Goal: Information Seeking & Learning: Learn about a topic

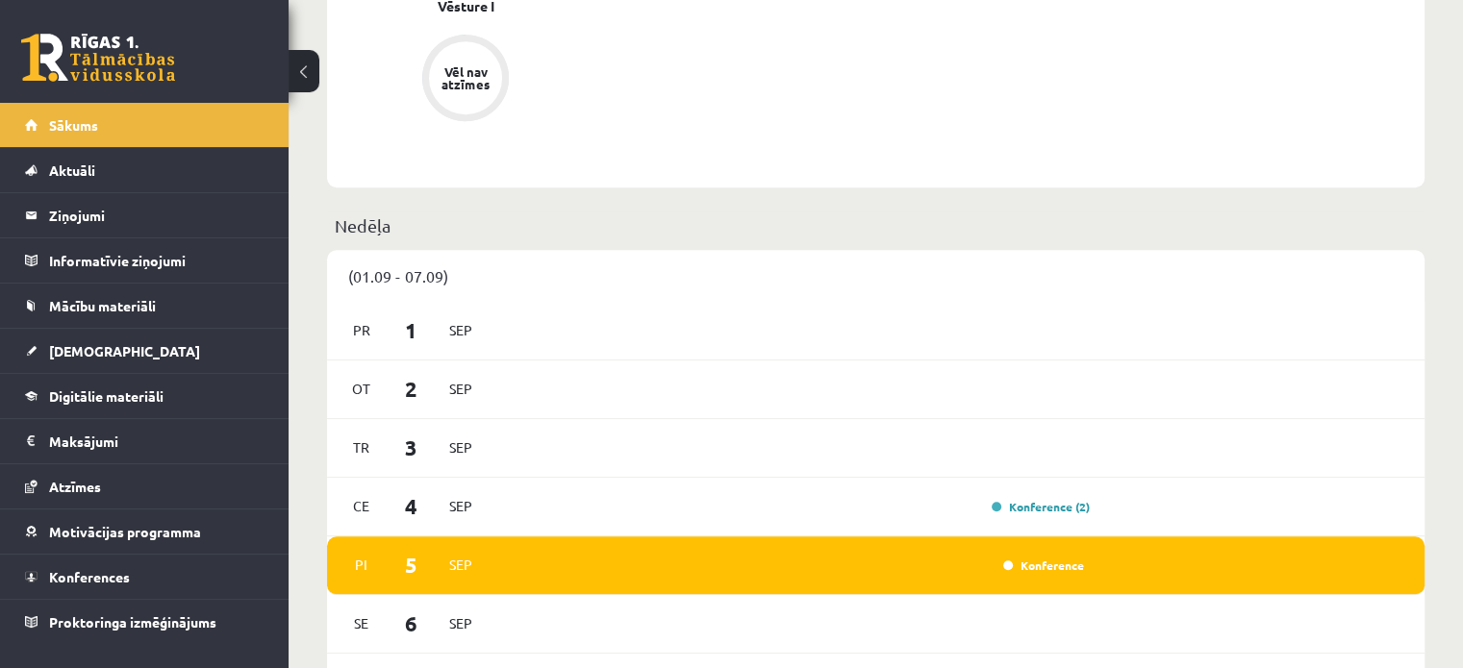
scroll to position [1058, 0]
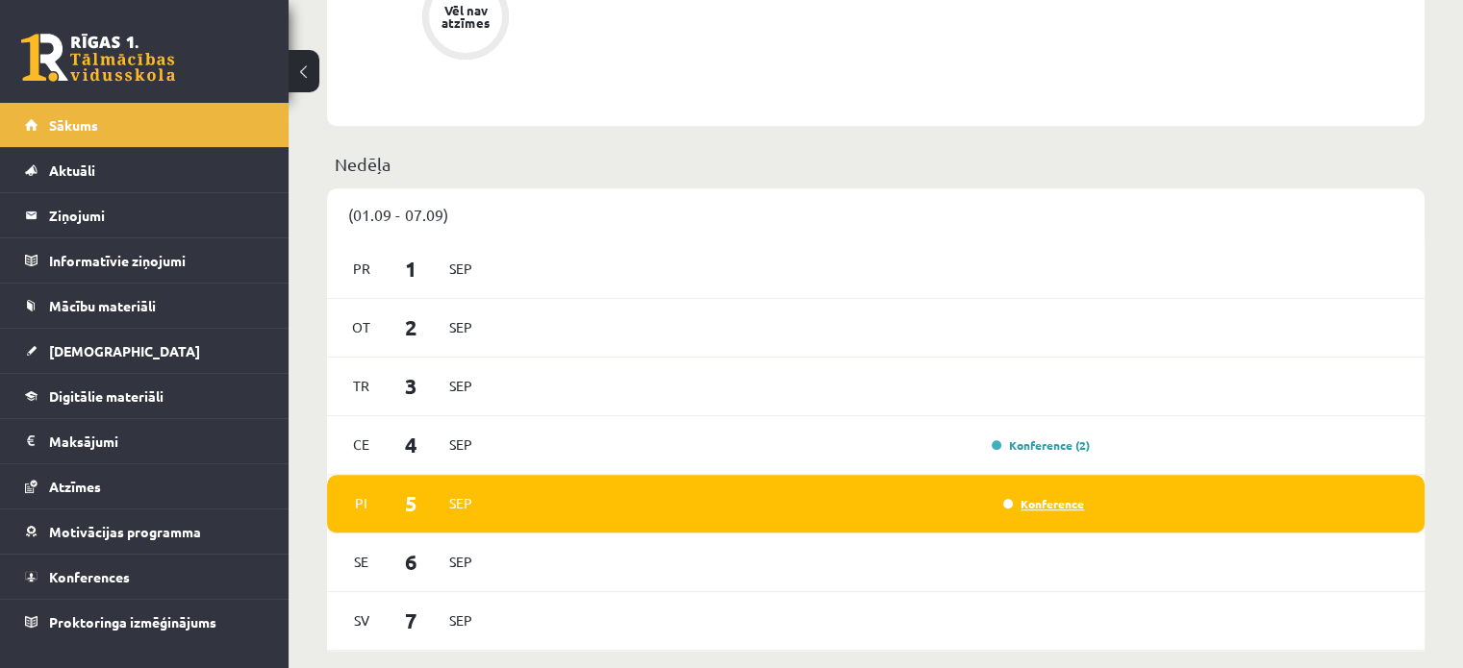
click at [1019, 506] on link "Konference" at bounding box center [1043, 503] width 81 height 15
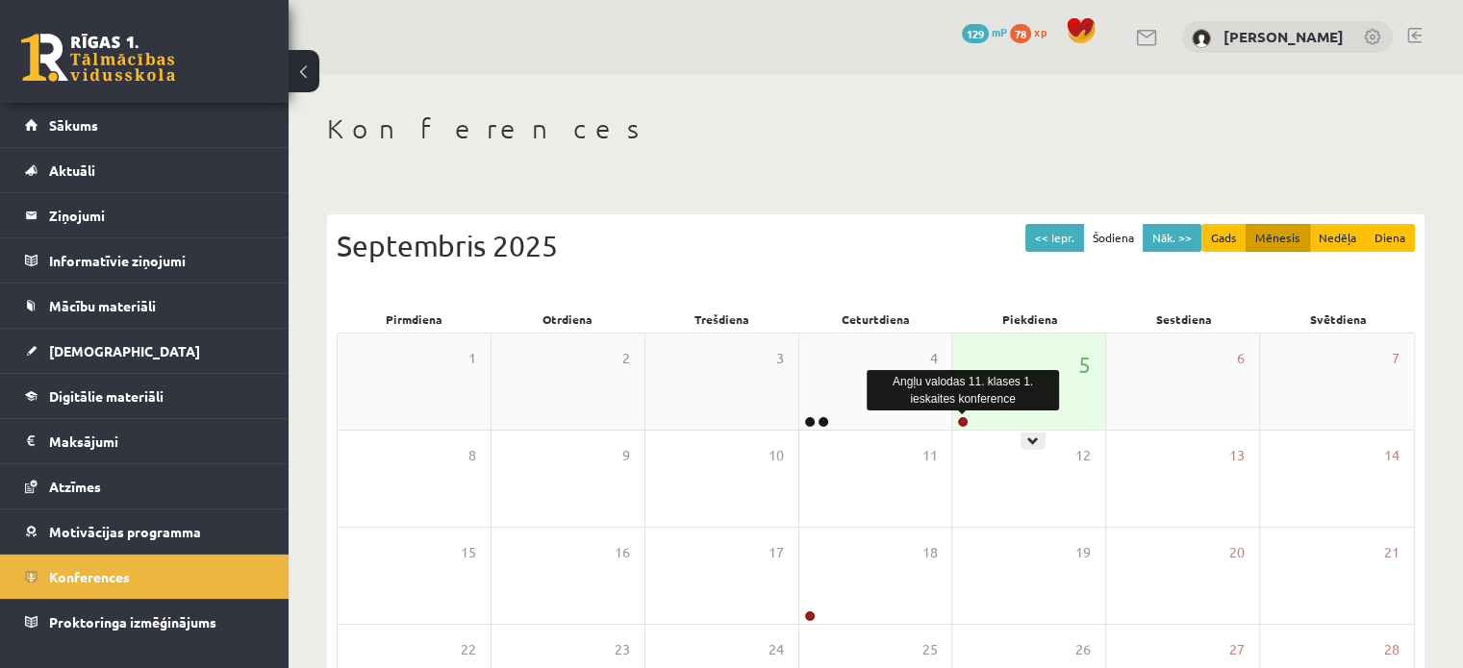
click at [966, 423] on link at bounding box center [963, 422] width 12 height 12
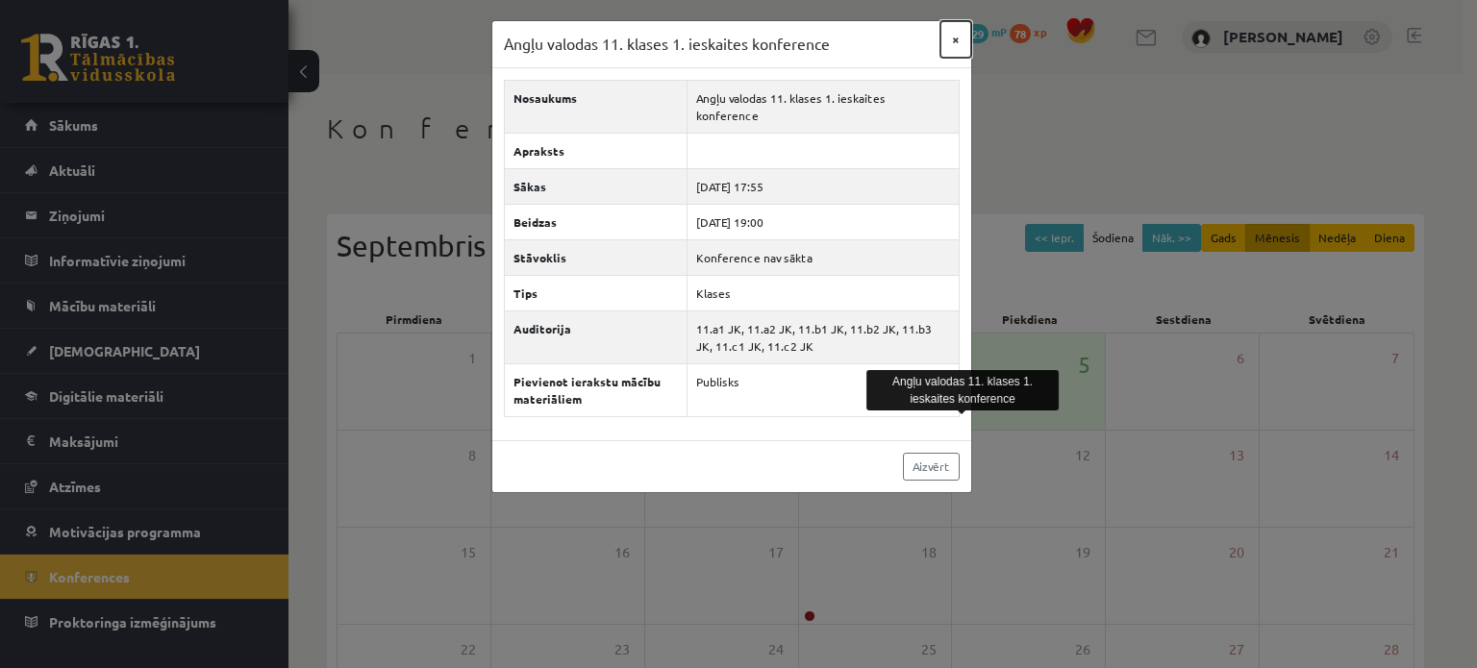
click at [957, 41] on button "×" at bounding box center [956, 39] width 31 height 37
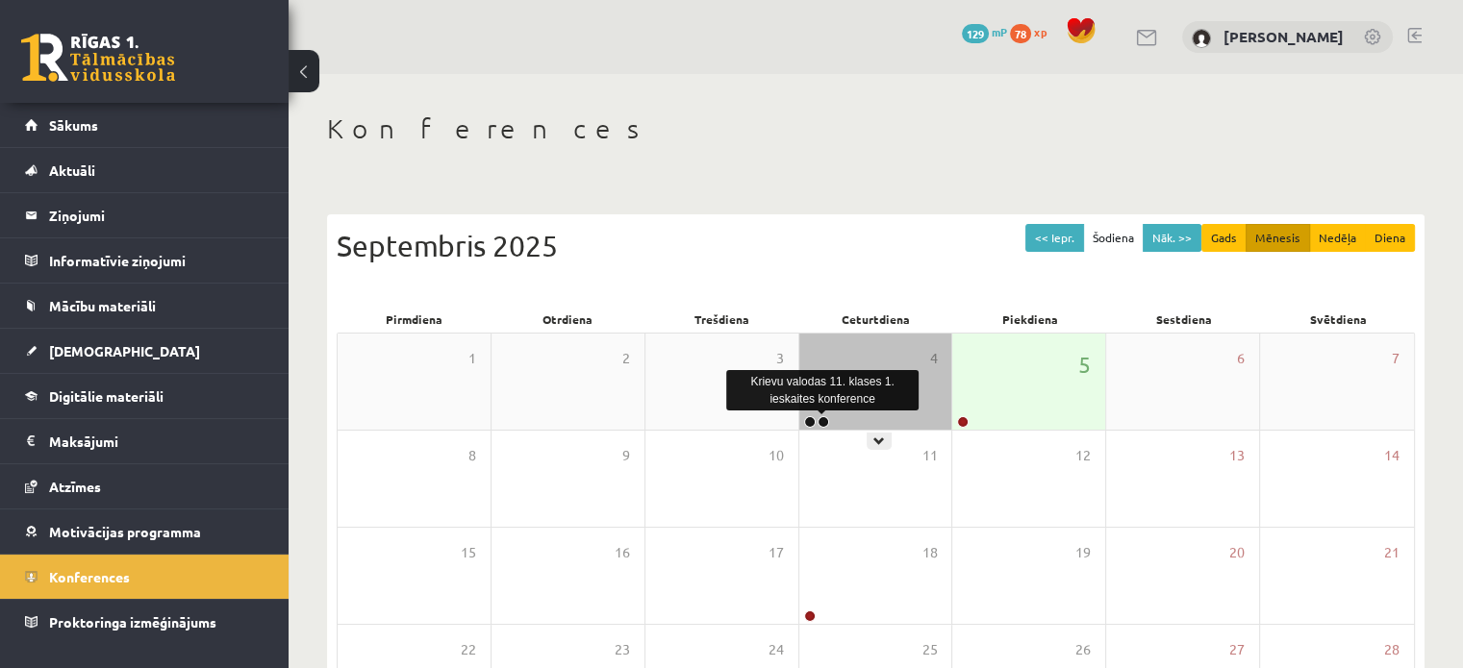
click at [819, 420] on link at bounding box center [823, 422] width 12 height 12
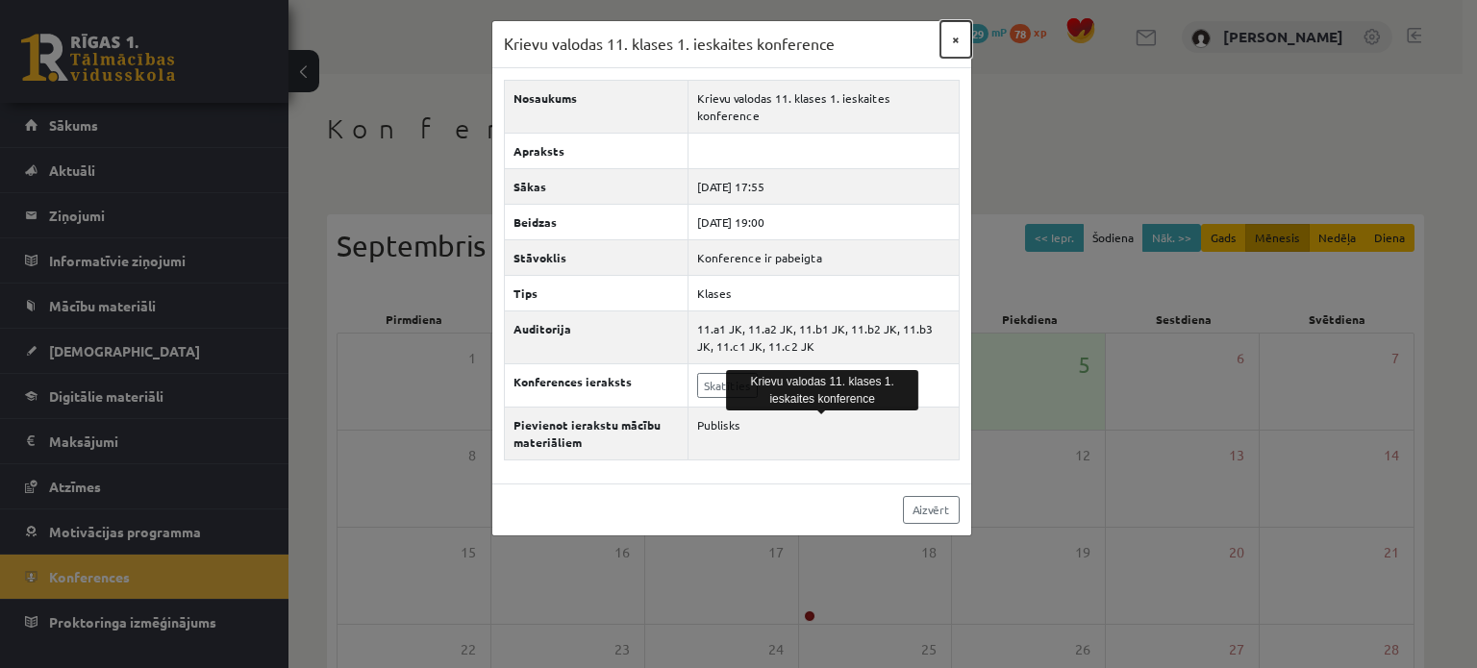
click at [955, 36] on button "×" at bounding box center [956, 39] width 31 height 37
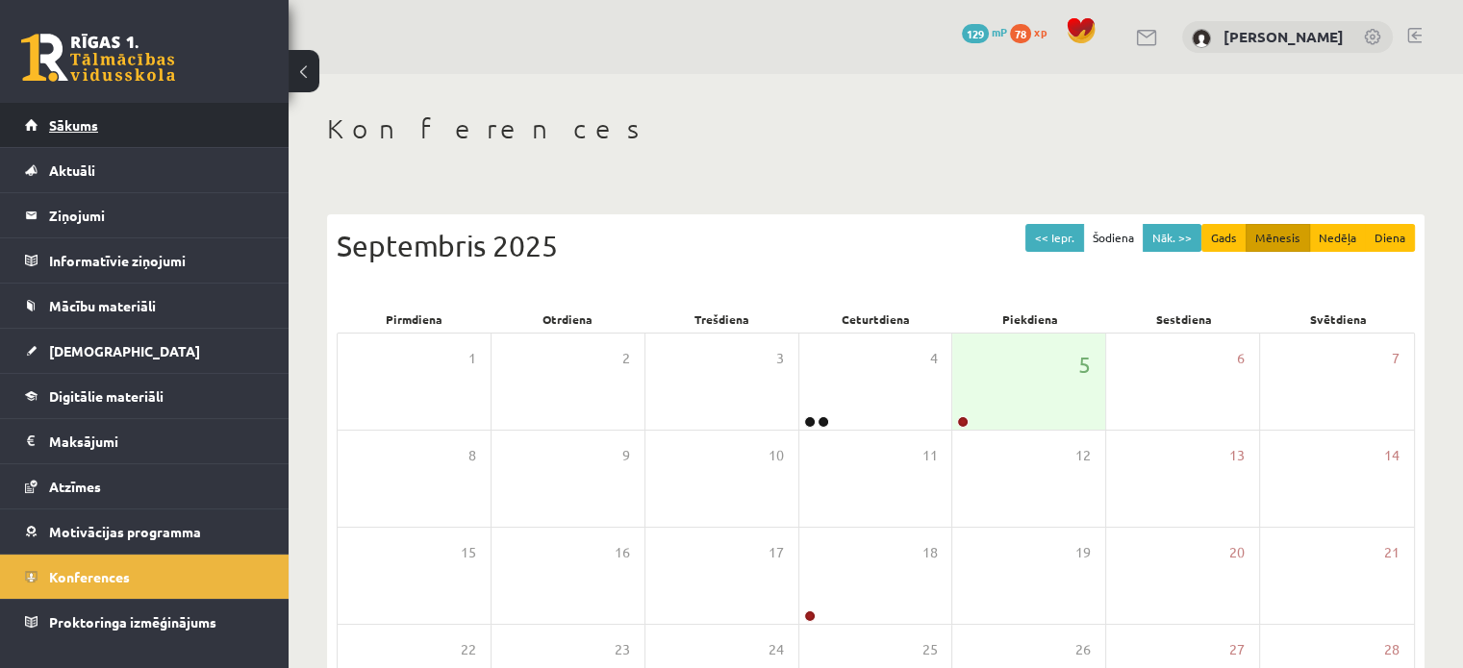
click at [147, 126] on link "Sākums" at bounding box center [144, 125] width 239 height 44
